Goal: Task Accomplishment & Management: Manage account settings

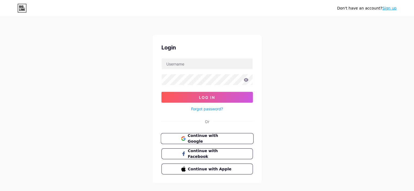
click at [206, 134] on button "Continue with Google" at bounding box center [207, 138] width 93 height 11
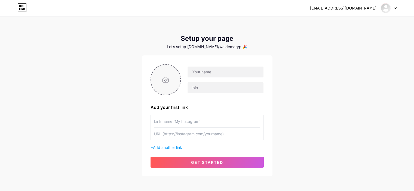
click at [171, 80] on input "file" at bounding box center [165, 80] width 29 height 30
type input "C:\fakepath\logopng-02-02-02-02.png"
click at [218, 70] on input "text" at bounding box center [225, 72] width 76 height 11
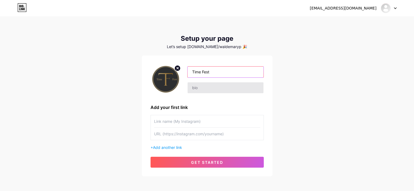
type input "Time Fest"
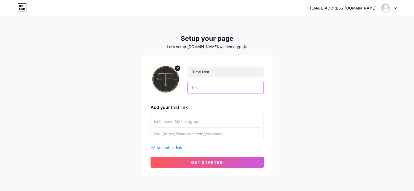
click at [209, 86] on input "text" at bounding box center [225, 87] width 76 height 11
paste input "En diseñamos experiencias que trascienden. Cada servicio está pensado para crea…"
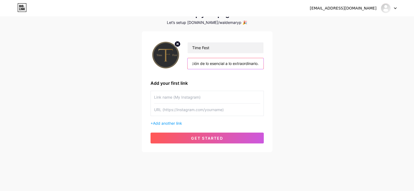
type input "En diseñamos experiencias que trascienden. Cada servicio está pensado para crea…"
click at [193, 100] on input "text" at bounding box center [207, 97] width 106 height 12
click at [205, 92] on input "text" at bounding box center [207, 97] width 106 height 12
type input "Galeria de Imagenes"
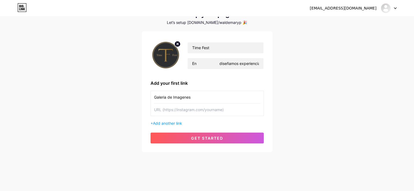
click at [114, 72] on div "ewaldemarsanchez@gmail.com Dashboard Logout Setup your page Let’s setup bio.lin…" at bounding box center [207, 73] width 414 height 194
click at [192, 109] on input "text" at bounding box center [207, 110] width 106 height 12
paste input "https://photos.app.goo.gl/EgHjh7rLos3BJGmo7"
type input "https://photos.app.goo.gl/EgHjh7rLos3BJGmo7"
click at [123, 121] on div "ewaldemarsanchez@gmail.com Dashboard Logout Setup your page Let’s setup bio.lin…" at bounding box center [207, 73] width 414 height 194
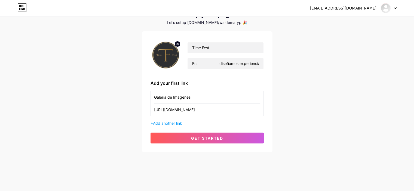
click at [198, 96] on input "Galeria de Imagenes" at bounding box center [207, 97] width 106 height 12
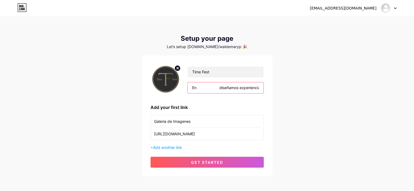
click at [223, 85] on input "En diseñamos experiencias que trascienden. Cada servicio está pensado para crea…" at bounding box center [225, 87] width 76 height 11
click at [222, 87] on input "En diseñamos experiencias que trascienden. Cada servicio está pensado para crea…" at bounding box center [225, 87] width 76 height 11
click at [219, 89] on input "En diseñamos experiencias que trascienden. Cada servicio está pensado para crea…" at bounding box center [225, 87] width 76 height 11
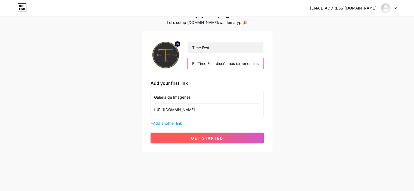
type input "En Time Fest diseñamos experiencias que trascienden. Cada servicio está pensado…"
click at [207, 139] on span "get started" at bounding box center [207, 138] width 32 height 5
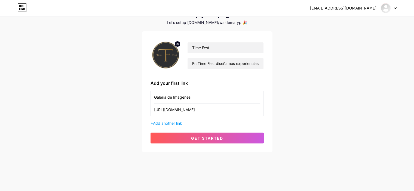
click at [222, 24] on div "ewaldemarsanchez@gmail.com Dashboard Logout Setup your page Let’s setup bio.lin…" at bounding box center [207, 73] width 414 height 194
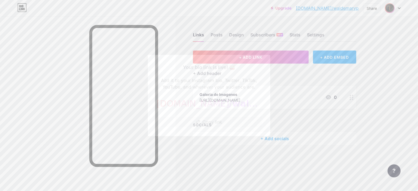
click at [292, 75] on div at bounding box center [209, 95] width 418 height 191
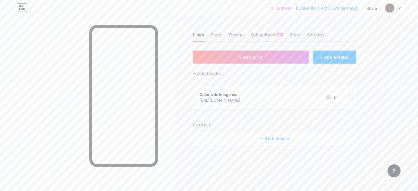
drag, startPoint x: 344, startPoint y: 10, endPoint x: 359, endPoint y: 32, distance: 27.0
click at [359, 32] on div "Links Posts Design Subscribers NEW Stats Settings + ADD LINK + ADD EMBED + Add …" at bounding box center [189, 94] width 379 height 156
click at [320, 37] on div "Settings" at bounding box center [315, 37] width 17 height 10
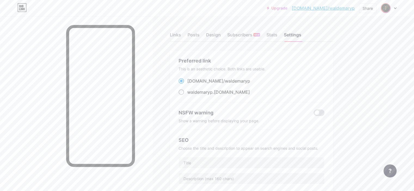
scroll to position [27, 0]
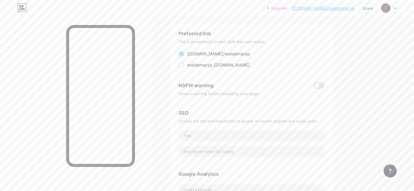
click at [211, 55] on div "bio.link/ waldemaryp" at bounding box center [218, 54] width 63 height 7
click at [191, 57] on input "bio.link/ waldemaryp" at bounding box center [189, 59] width 4 height 4
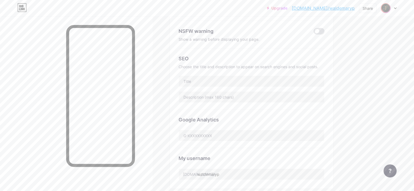
scroll to position [109, 0]
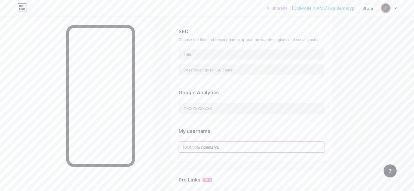
click at [245, 145] on input "waldemaryp" at bounding box center [251, 147] width 145 height 11
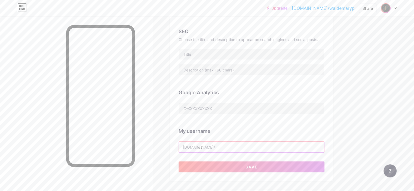
type input "w"
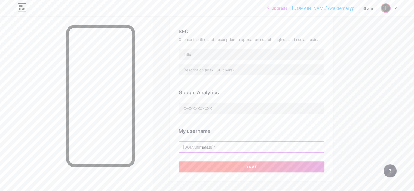
type input "timefest"
click at [248, 165] on button "Save" at bounding box center [252, 167] width 146 height 11
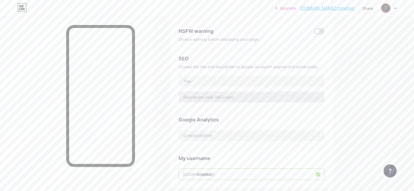
scroll to position [0, 0]
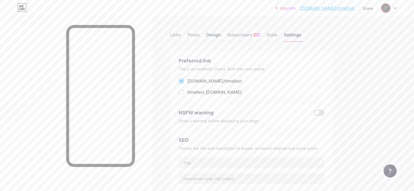
click at [221, 33] on div "Design" at bounding box center [213, 37] width 15 height 10
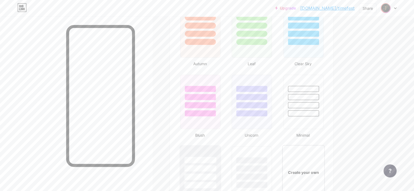
scroll to position [626, 0]
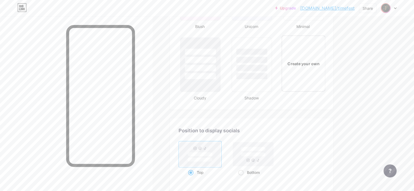
click at [323, 66] on div "Create your own" at bounding box center [303, 63] width 44 height 56
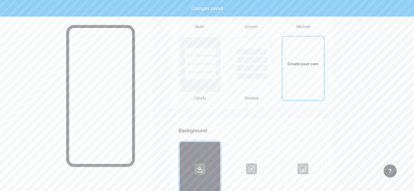
type input "#ffffff"
type input "#000000"
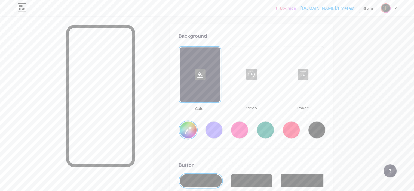
click at [203, 76] on icon at bounding box center [199, 75] width 5 height 6
click at [268, 77] on div at bounding box center [251, 74] width 41 height 54
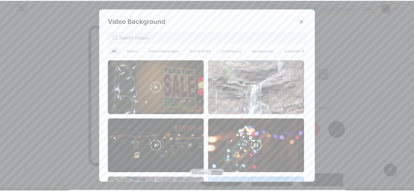
scroll to position [54, 0]
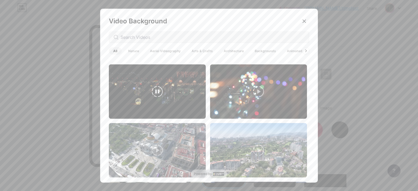
click at [132, 87] on video at bounding box center [157, 91] width 97 height 54
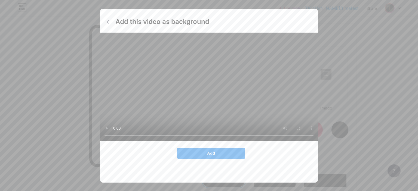
click at [207, 156] on span "Add" at bounding box center [211, 153] width 8 height 5
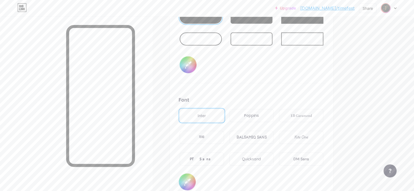
scroll to position [775, 0]
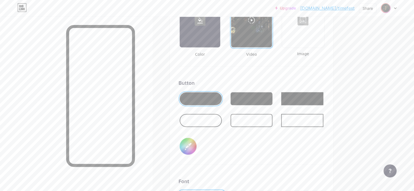
click at [222, 119] on div at bounding box center [201, 120] width 42 height 13
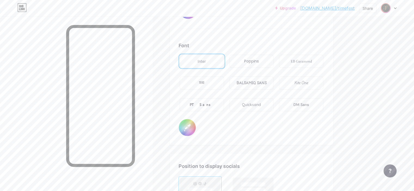
scroll to position [857, 0]
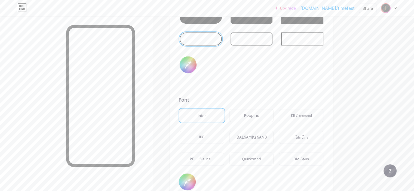
click at [196, 63] on input "#000000" at bounding box center [188, 64] width 17 height 17
type input "#ffffff"
click at [248, 65] on div "Button #ffffff" at bounding box center [252, 40] width 146 height 85
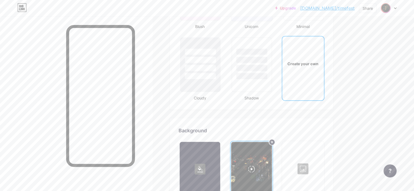
scroll to position [735, 0]
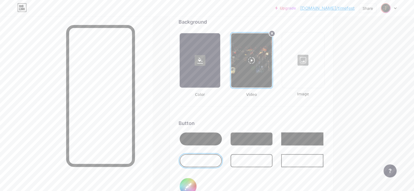
click at [220, 68] on div at bounding box center [200, 60] width 41 height 54
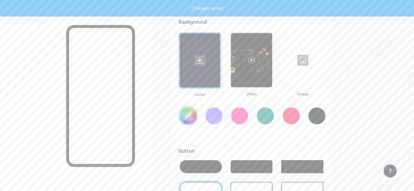
click at [325, 112] on div at bounding box center [316, 115] width 17 height 17
type input "#000000"
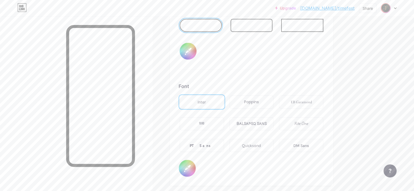
scroll to position [925, 0]
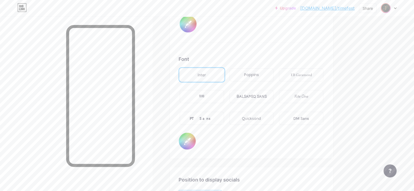
click at [196, 139] on input "#000000" at bounding box center [187, 141] width 17 height 17
type input "#ffffff"
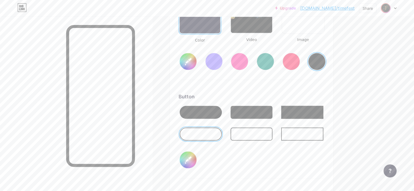
scroll to position [735, 0]
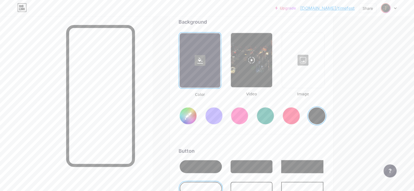
click at [324, 66] on div at bounding box center [302, 60] width 41 height 54
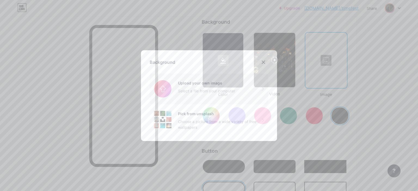
click at [212, 90] on input "file" at bounding box center [209, 89] width 119 height 30
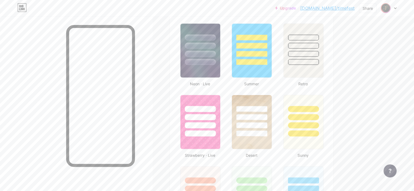
scroll to position [272, 0]
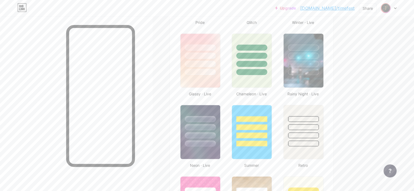
drag, startPoint x: 344, startPoint y: 10, endPoint x: 356, endPoint y: 17, distance: 14.1
drag, startPoint x: 357, startPoint y: 8, endPoint x: 322, endPoint y: 7, distance: 35.1
click at [322, 7] on div "Upgrade bio.link/timefe... bio.link/timefest Share Switch accounts Time Fest bi…" at bounding box center [335, 8] width 121 height 10
copy div "bio.link/timefest Share Switch accounts Time Fest bio.link/timefest + Add a new…"
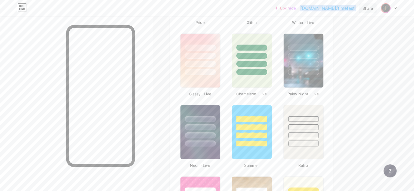
click at [374, 10] on div "Share" at bounding box center [367, 9] width 17 height 10
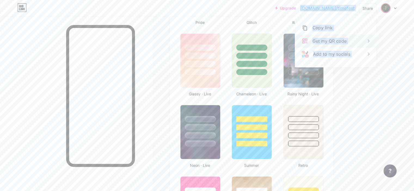
click at [342, 40] on div "Get my QR code" at bounding box center [329, 41] width 34 height 7
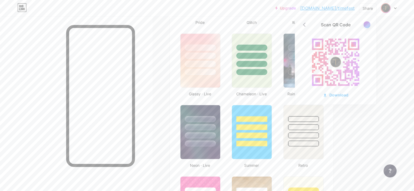
click at [369, 22] on div at bounding box center [366, 24] width 7 height 7
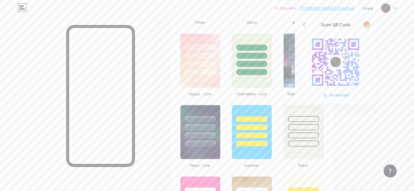
click at [367, 22] on div at bounding box center [366, 24] width 7 height 7
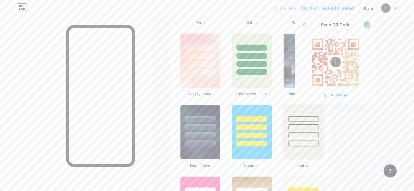
click at [367, 22] on div at bounding box center [366, 24] width 7 height 7
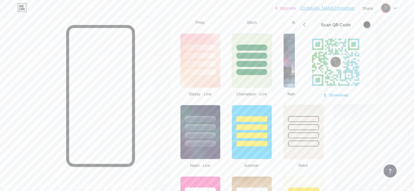
click at [367, 23] on div at bounding box center [366, 24] width 7 height 7
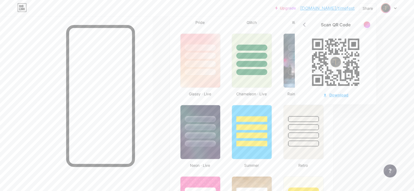
click at [339, 93] on div "Download" at bounding box center [336, 95] width 26 height 6
click at [366, 25] on div at bounding box center [366, 24] width 7 height 7
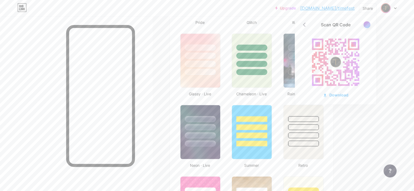
click at [366, 25] on div at bounding box center [366, 24] width 7 height 7
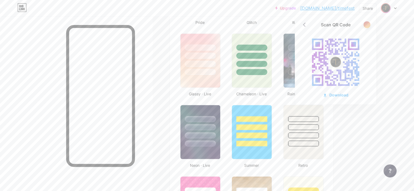
click at [366, 25] on div at bounding box center [366, 24] width 7 height 7
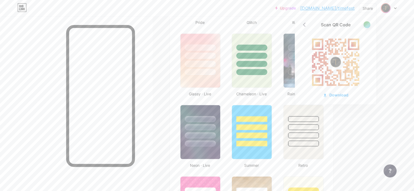
click at [366, 25] on div at bounding box center [366, 24] width 7 height 7
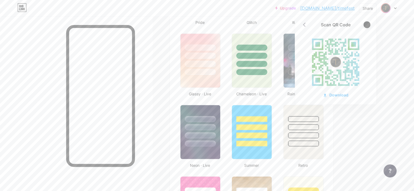
click at [366, 25] on div at bounding box center [366, 24] width 7 height 7
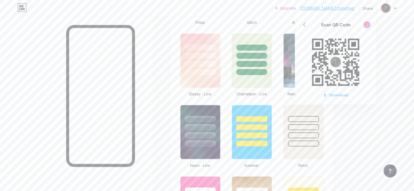
click at [366, 25] on div at bounding box center [366, 24] width 7 height 7
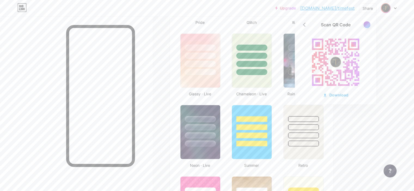
click at [366, 25] on div at bounding box center [366, 24] width 7 height 7
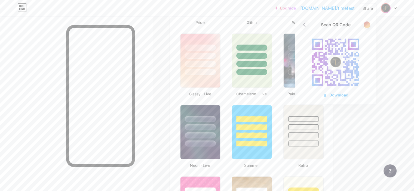
click at [307, 24] on icon at bounding box center [304, 24] width 9 height 9
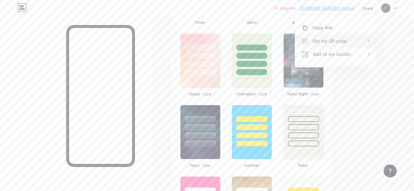
click at [368, 40] on icon at bounding box center [368, 41] width 7 height 7
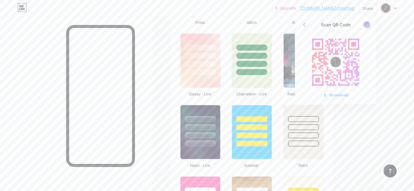
click at [349, 55] on rect at bounding box center [336, 62] width 60 height 60
click at [335, 59] on image at bounding box center [335, 62] width 13 height 13
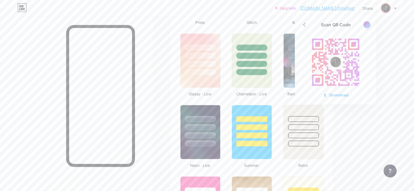
click at [368, 22] on div at bounding box center [366, 24] width 7 height 7
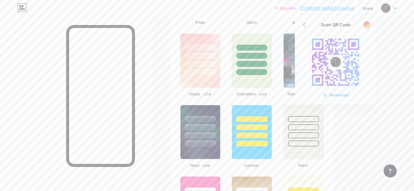
click at [368, 22] on div at bounding box center [366, 24] width 7 height 7
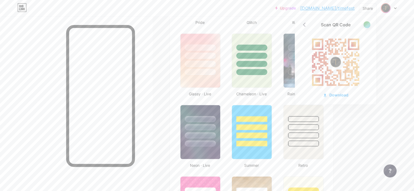
click at [368, 22] on div at bounding box center [366, 24] width 7 height 7
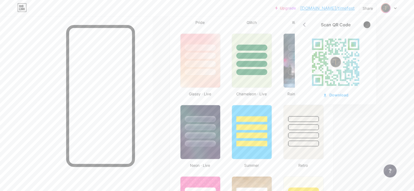
click at [368, 22] on div at bounding box center [366, 24] width 7 height 7
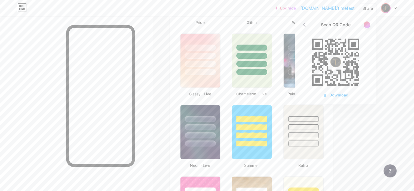
click at [369, 29] on div "Scan QR Code Download" at bounding box center [335, 60] width 81 height 90
click at [368, 28] on div "Scan QR Code Download" at bounding box center [335, 60] width 81 height 90
click at [366, 27] on div at bounding box center [366, 24] width 7 height 7
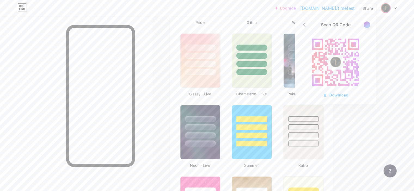
click at [346, 57] on rect at bounding box center [336, 62] width 60 height 60
